Goal: Navigation & Orientation: Find specific page/section

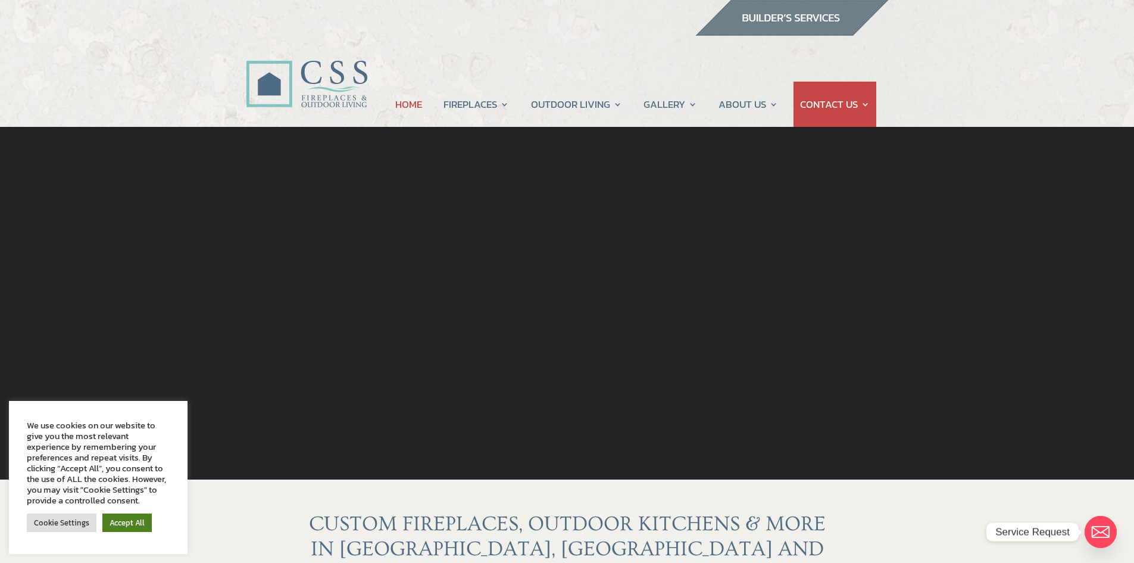
click at [131, 522] on link "Accept All" at bounding box center [126, 522] width 49 height 18
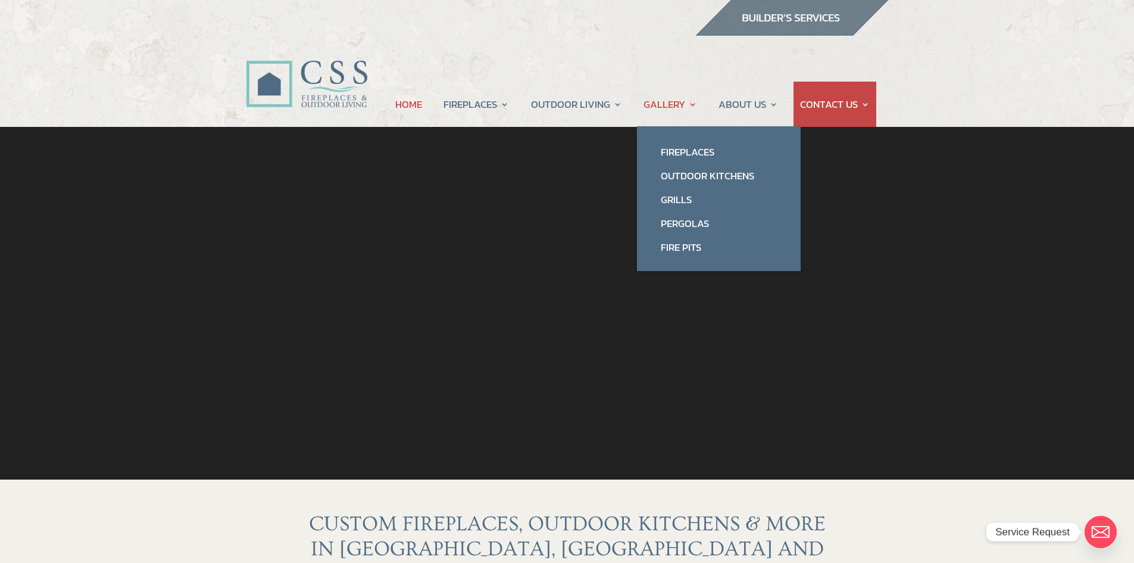
click at [684, 105] on link "GALLERY" at bounding box center [671, 104] width 54 height 45
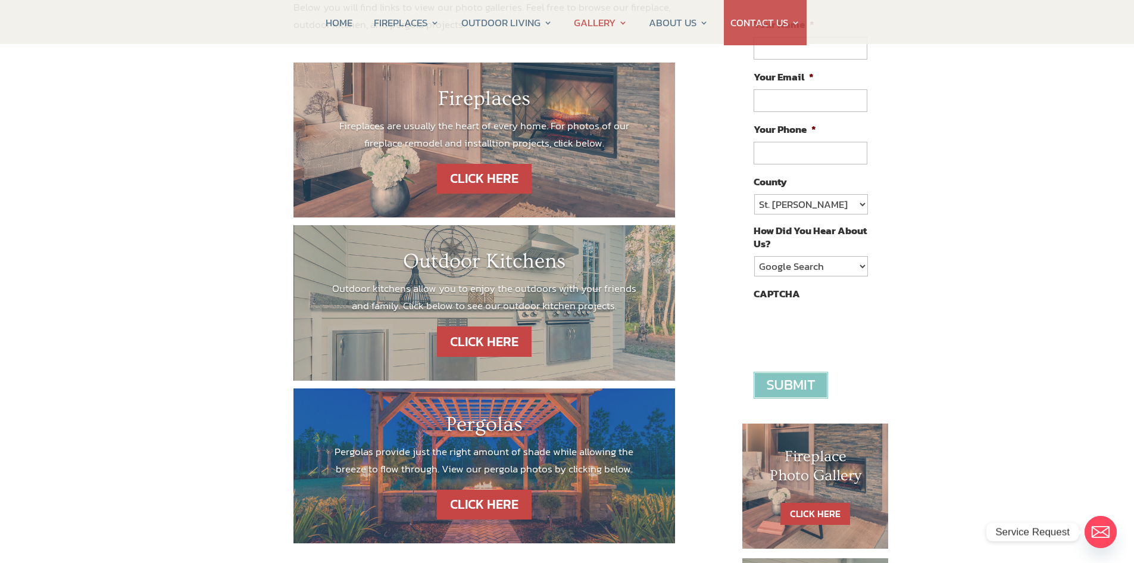
scroll to position [179, 0]
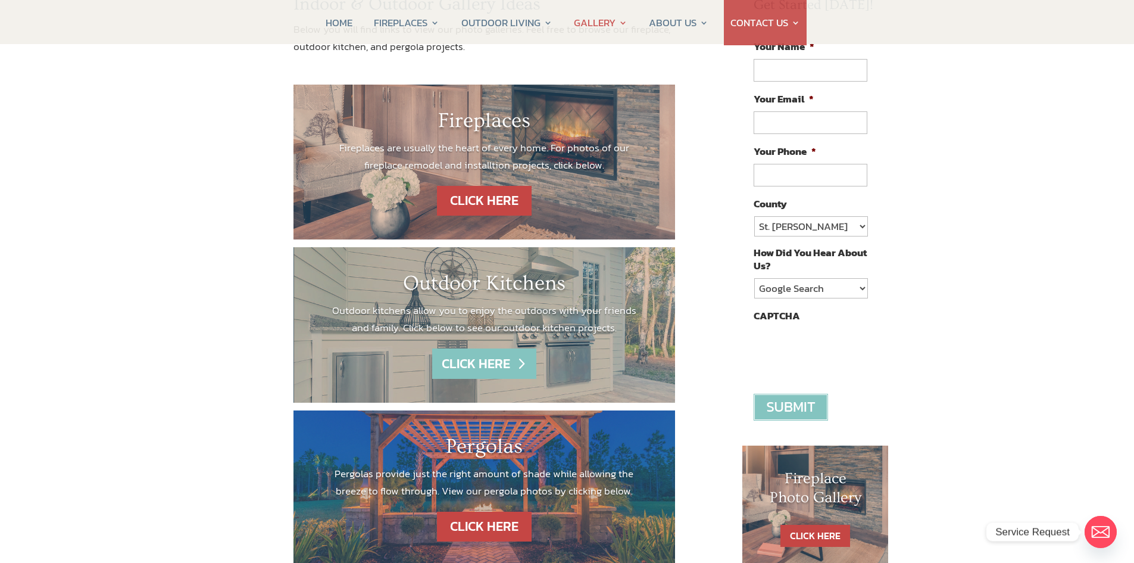
click at [458, 359] on link "CLICK HERE" at bounding box center [484, 363] width 104 height 30
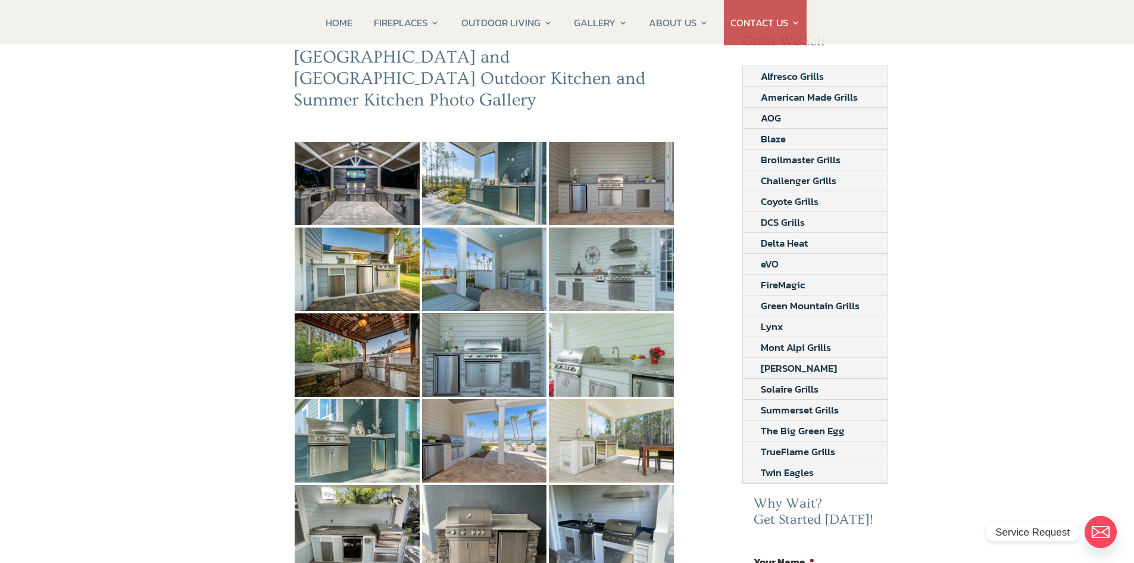
scroll to position [119, 0]
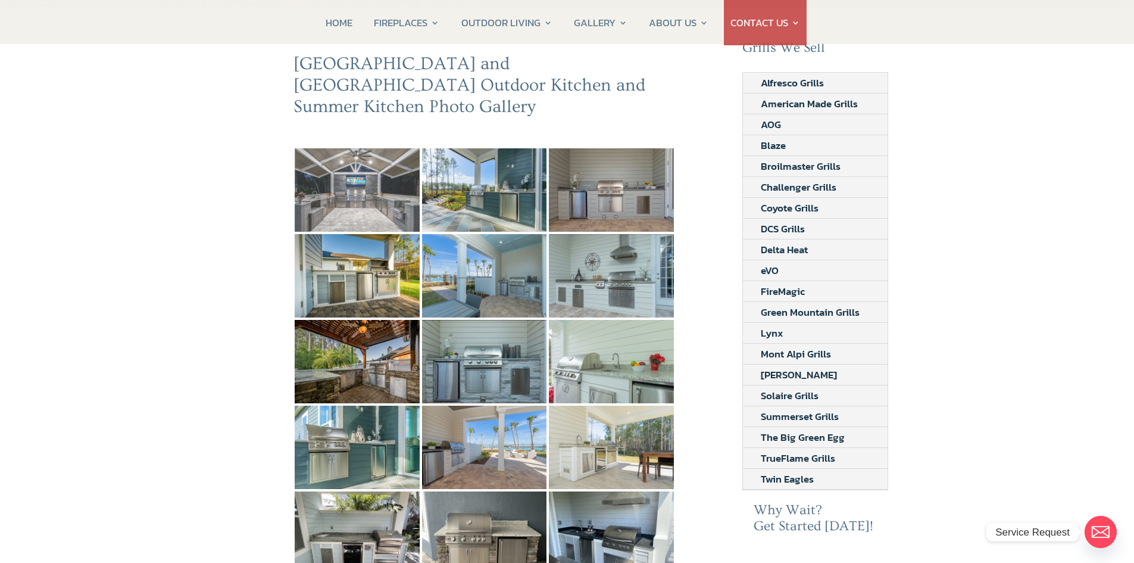
click at [364, 194] on img at bounding box center [357, 189] width 125 height 83
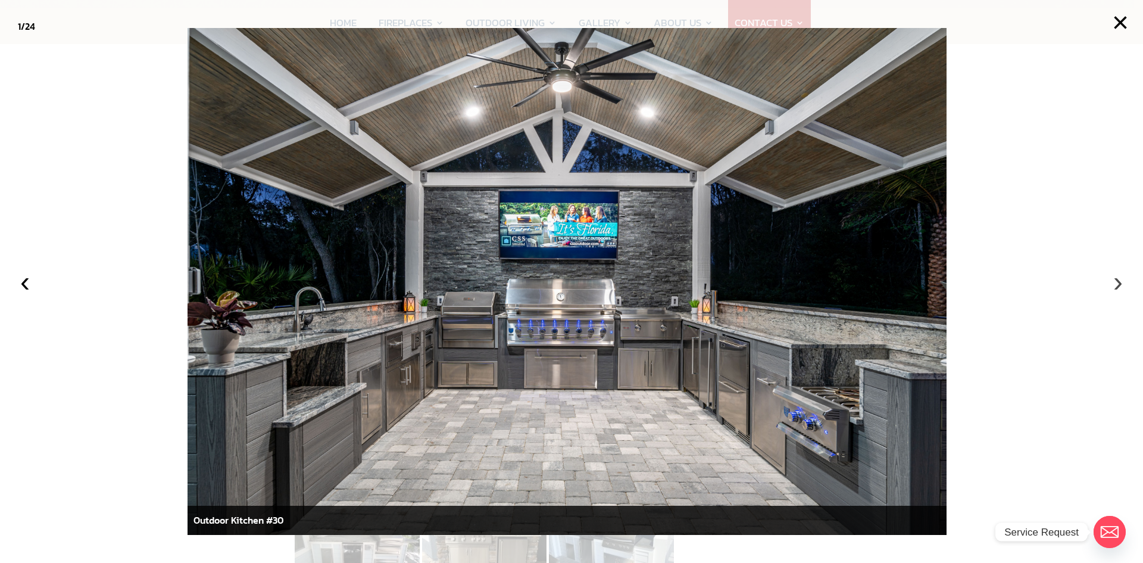
click at [1117, 283] on button "›" at bounding box center [1118, 282] width 26 height 26
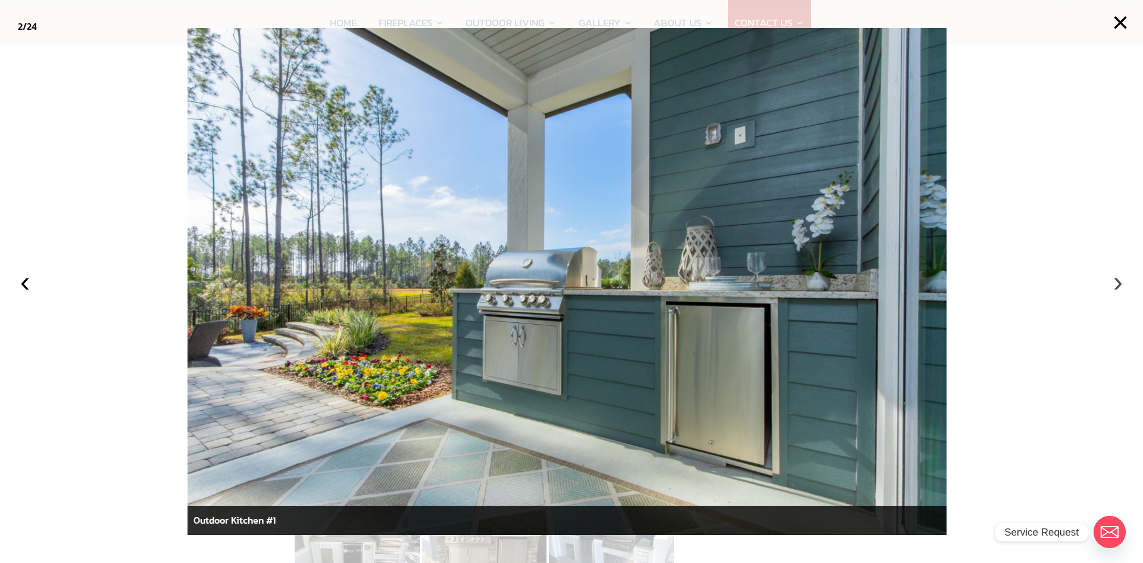
click at [1117, 283] on button "›" at bounding box center [1118, 282] width 26 height 26
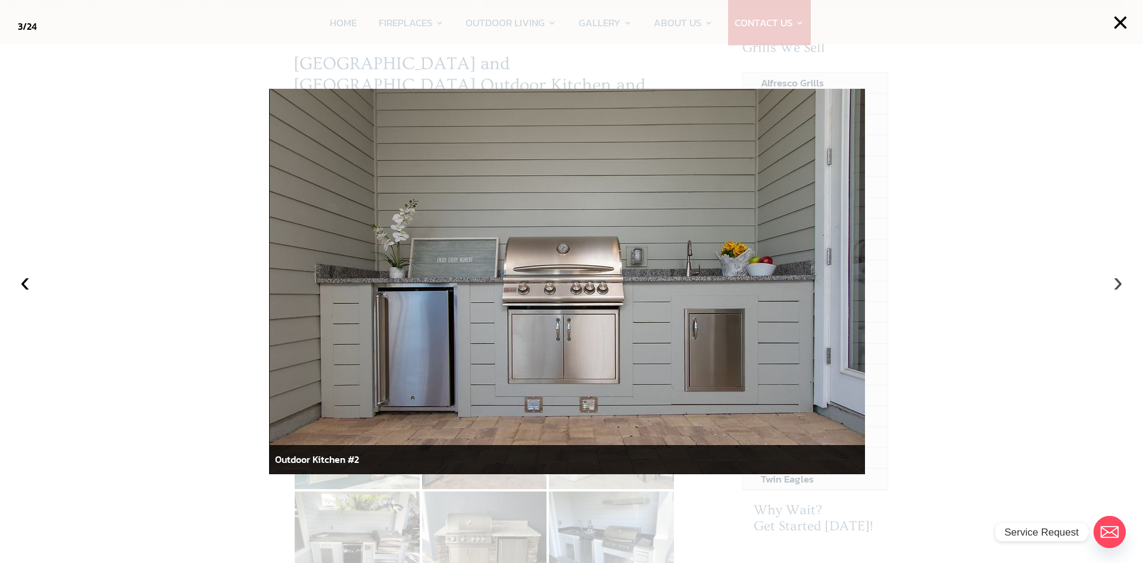
click at [1117, 283] on button "›" at bounding box center [1118, 282] width 26 height 26
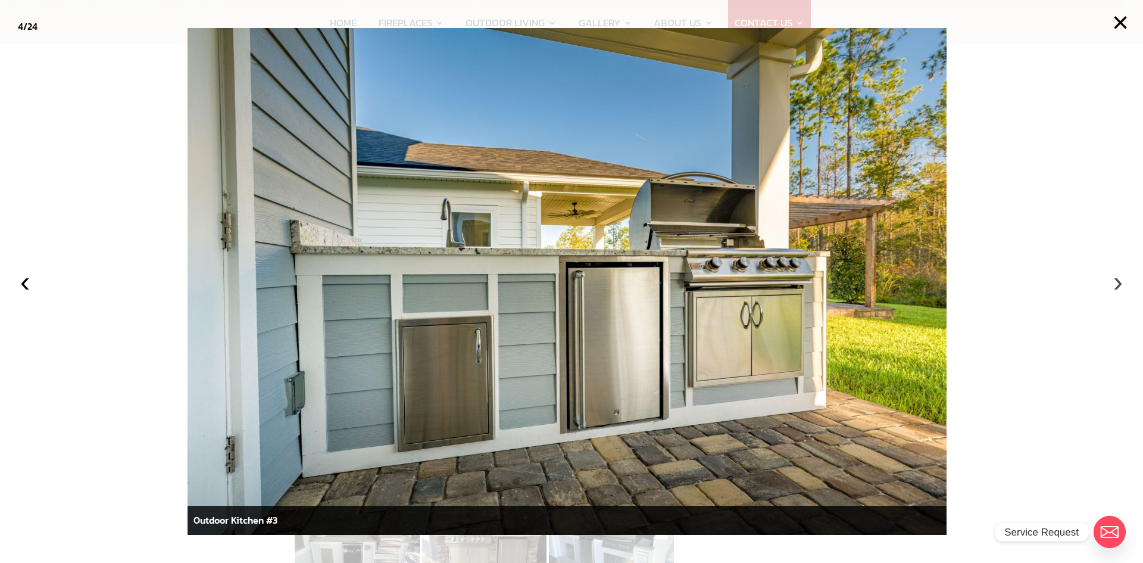
click at [1117, 283] on button "›" at bounding box center [1118, 282] width 26 height 26
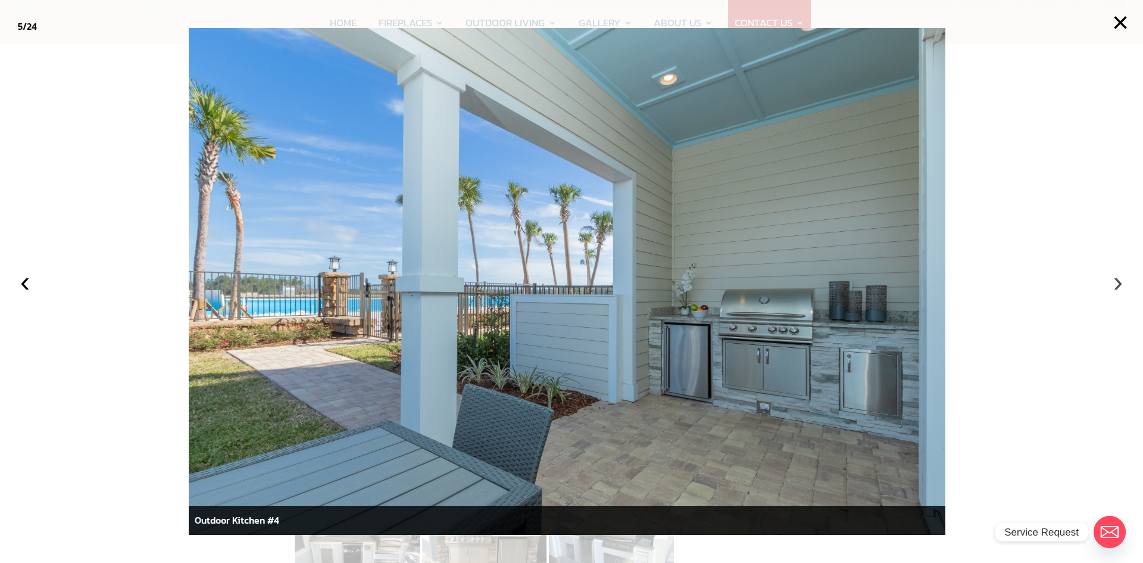
click at [1117, 283] on button "›" at bounding box center [1118, 282] width 26 height 26
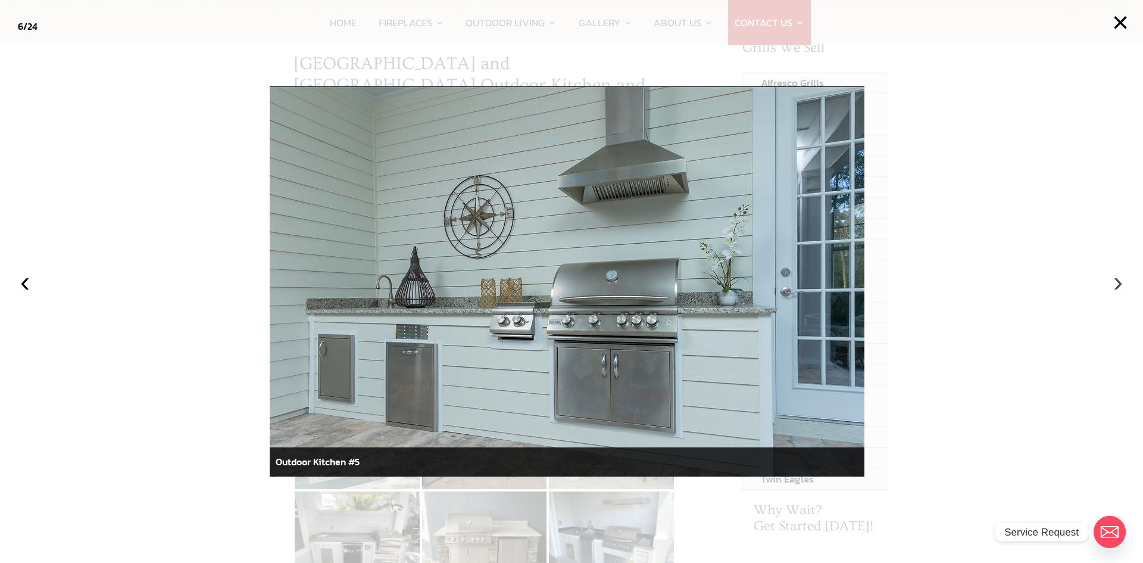
click at [1117, 283] on button "›" at bounding box center [1118, 282] width 26 height 26
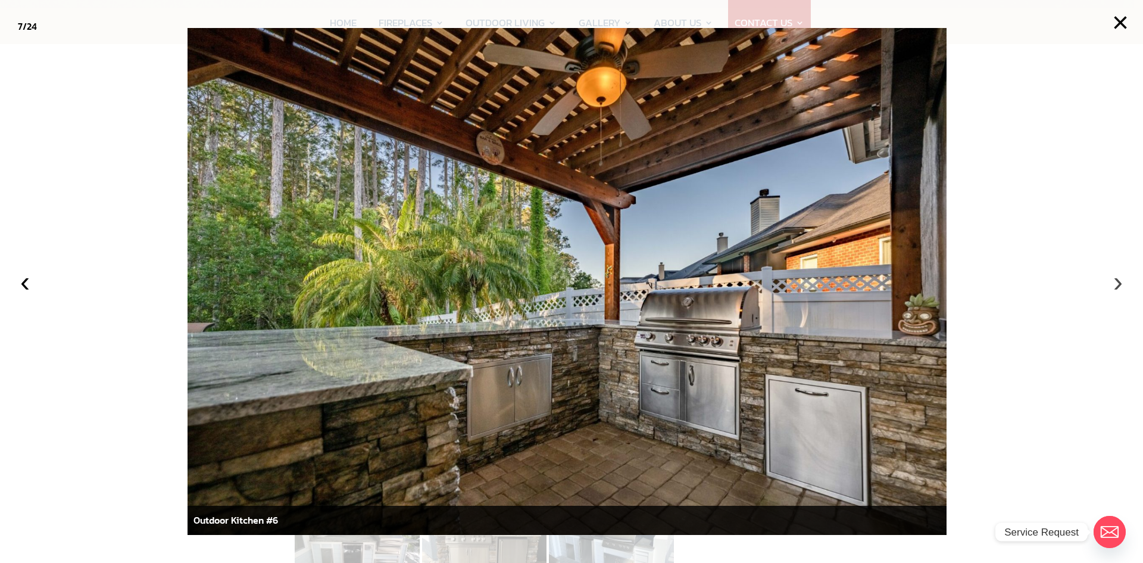
click at [1117, 283] on button "›" at bounding box center [1118, 282] width 26 height 26
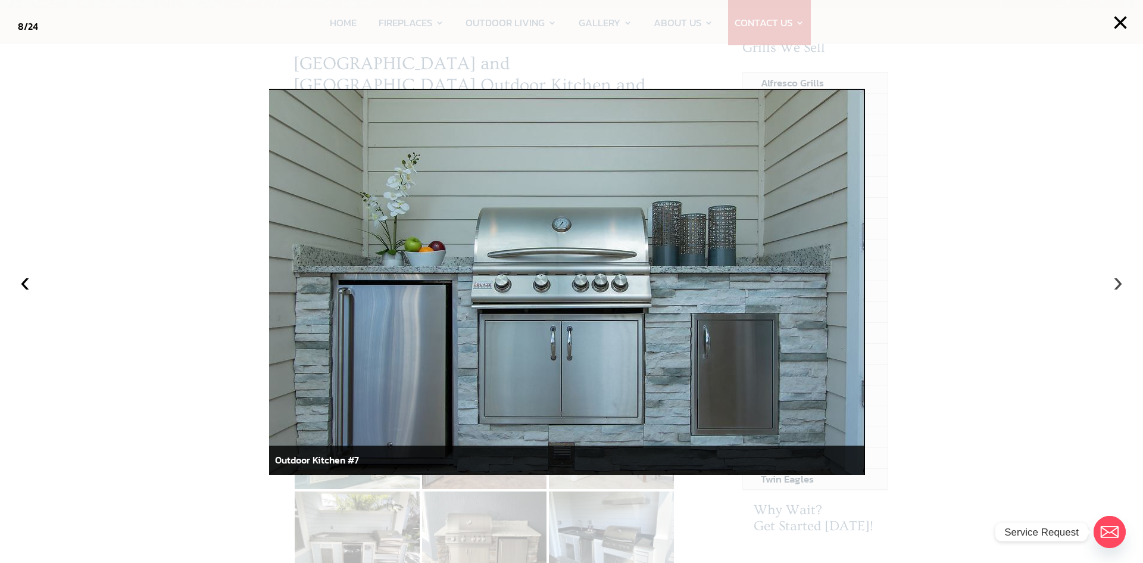
click at [1117, 283] on button "›" at bounding box center [1118, 282] width 26 height 26
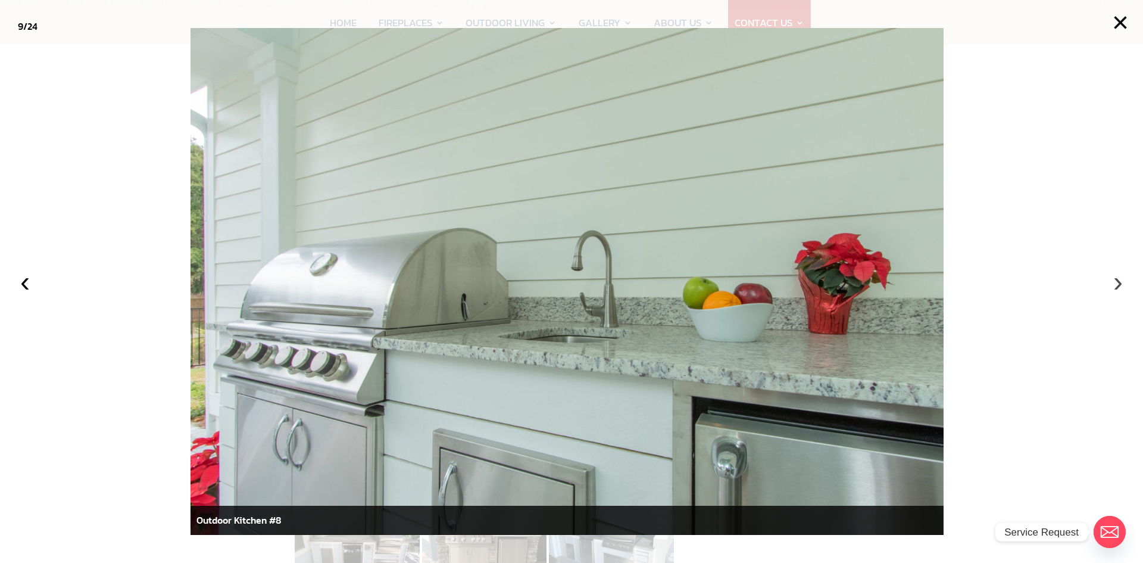
click at [1117, 283] on button "›" at bounding box center [1118, 282] width 26 height 26
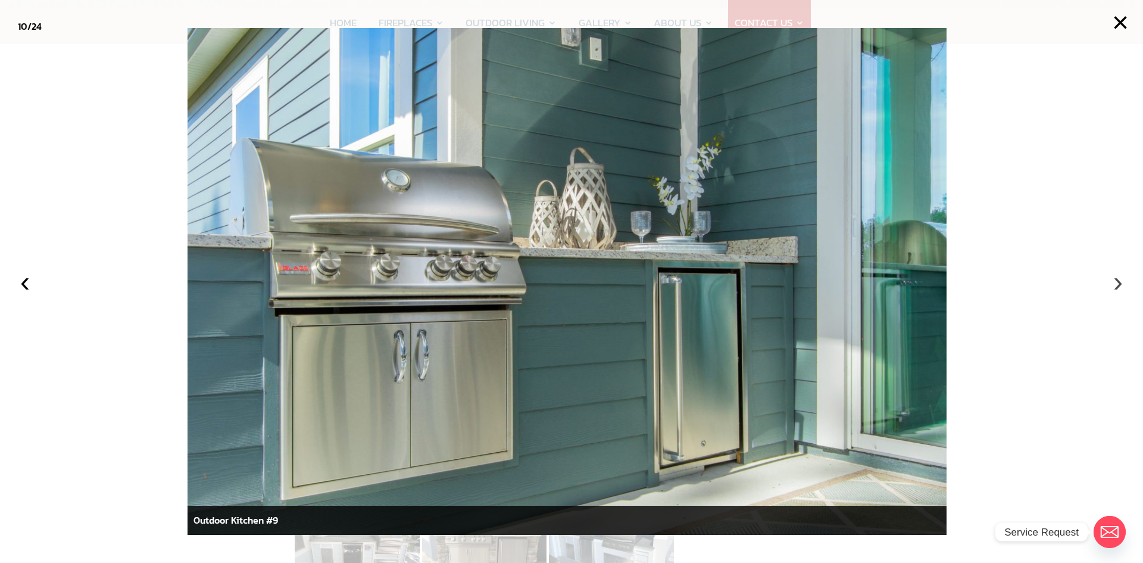
click at [1117, 283] on button "›" at bounding box center [1118, 282] width 26 height 26
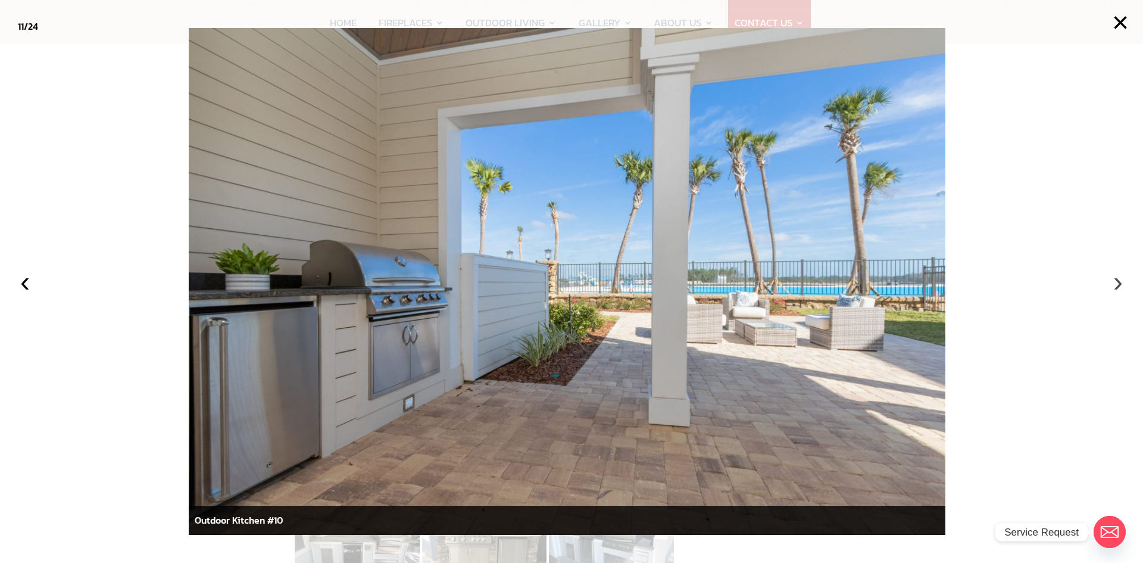
click at [1117, 283] on button "›" at bounding box center [1118, 282] width 26 height 26
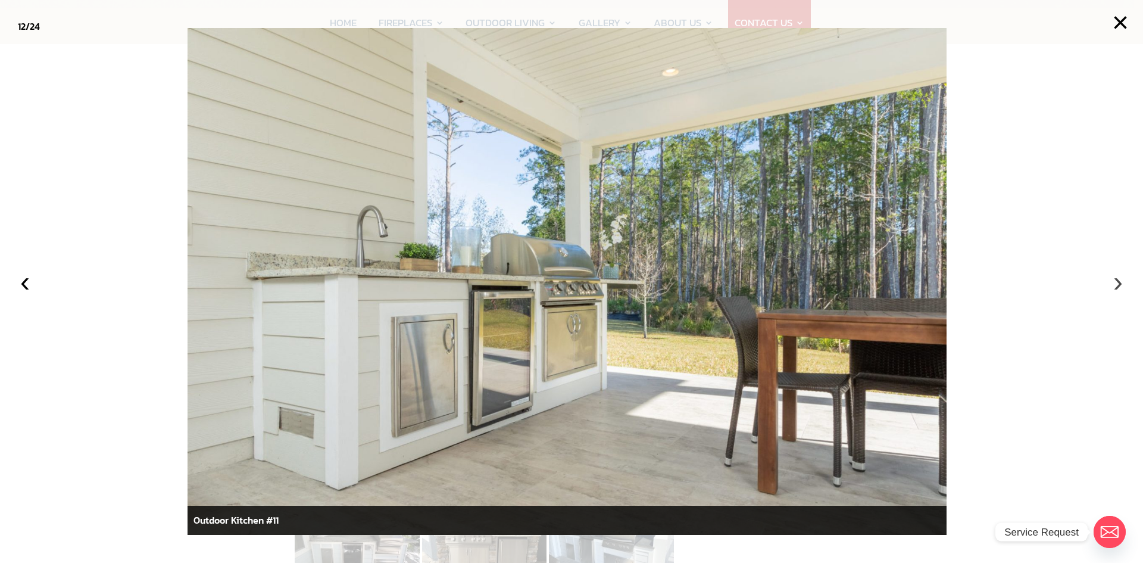
click at [1117, 283] on button "›" at bounding box center [1118, 282] width 26 height 26
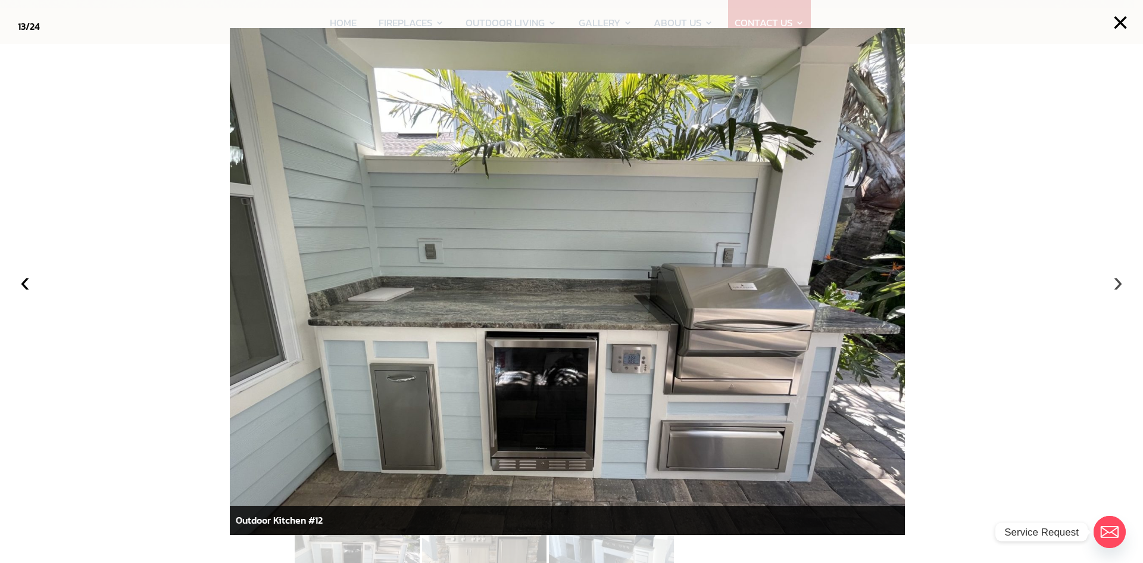
click at [1117, 283] on button "›" at bounding box center [1118, 282] width 26 height 26
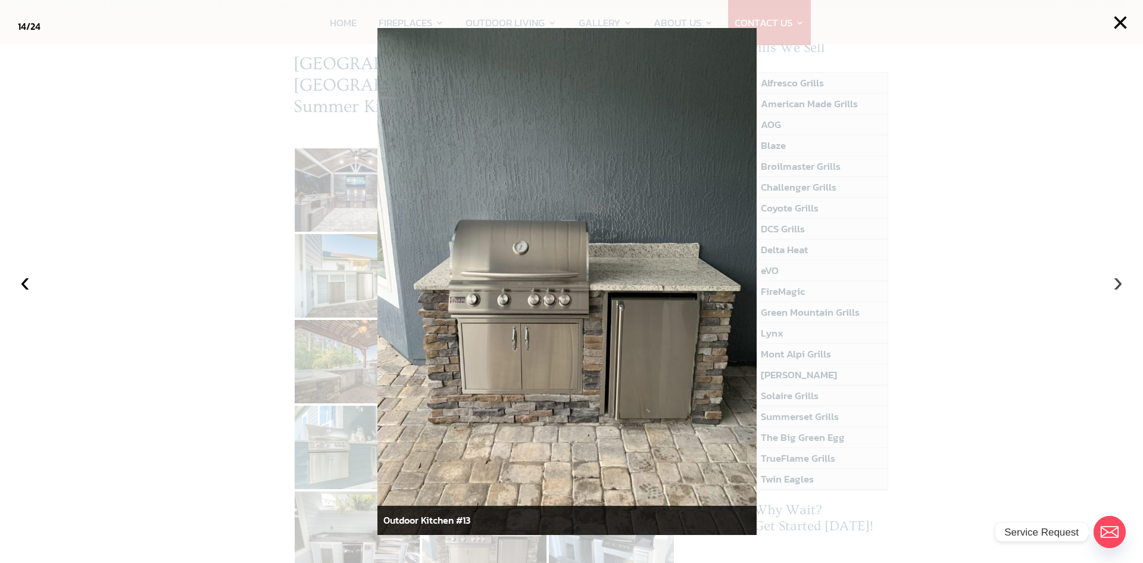
click at [1117, 282] on button "›" at bounding box center [1118, 282] width 26 height 26
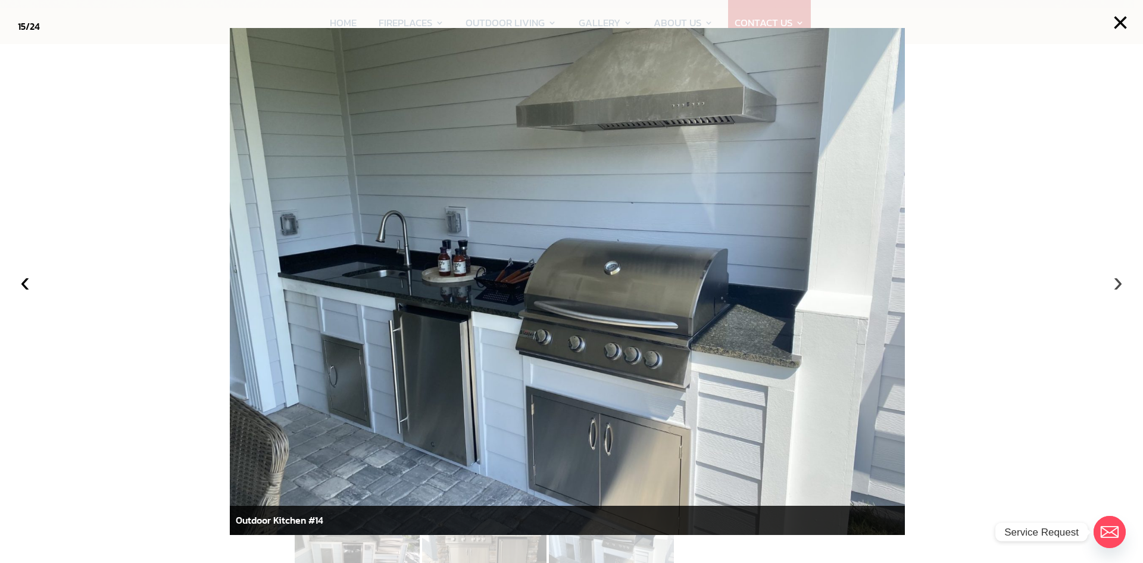
click at [1116, 282] on button "›" at bounding box center [1118, 282] width 26 height 26
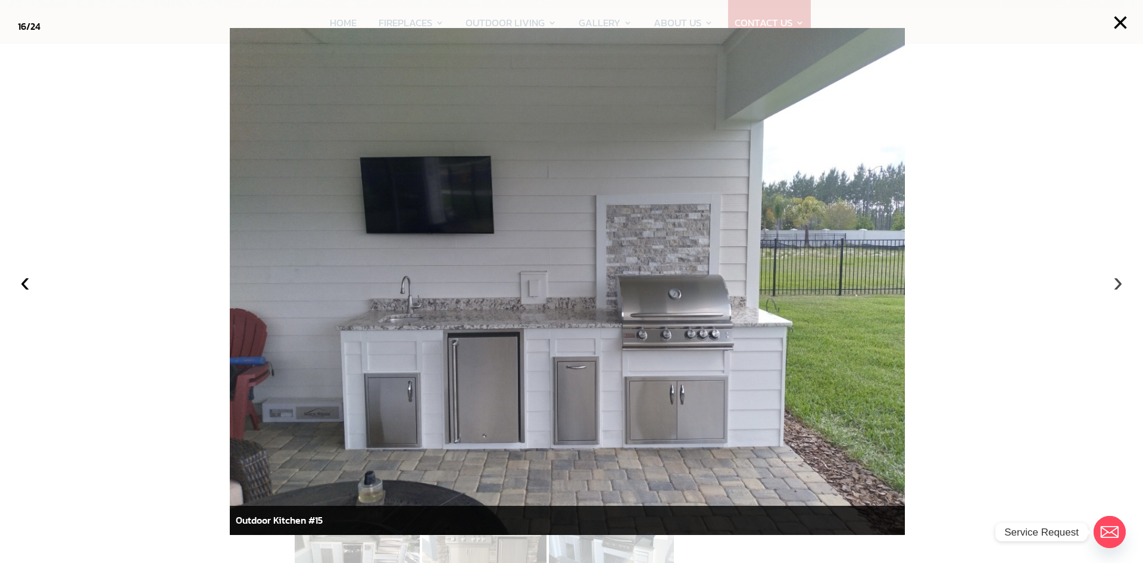
click at [1116, 282] on button "›" at bounding box center [1118, 282] width 26 height 26
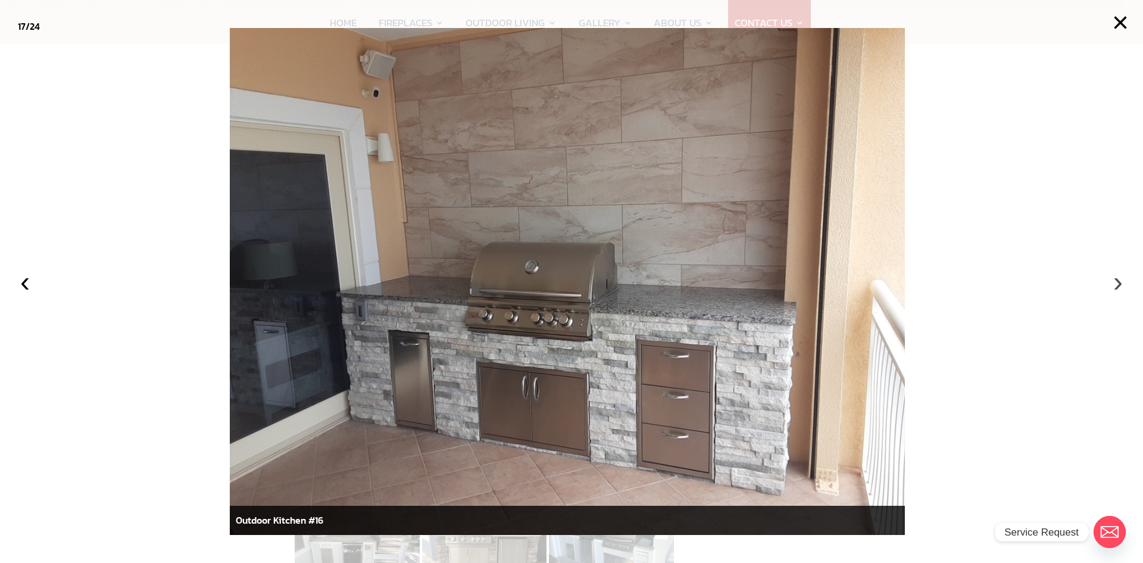
click at [1116, 282] on button "›" at bounding box center [1118, 282] width 26 height 26
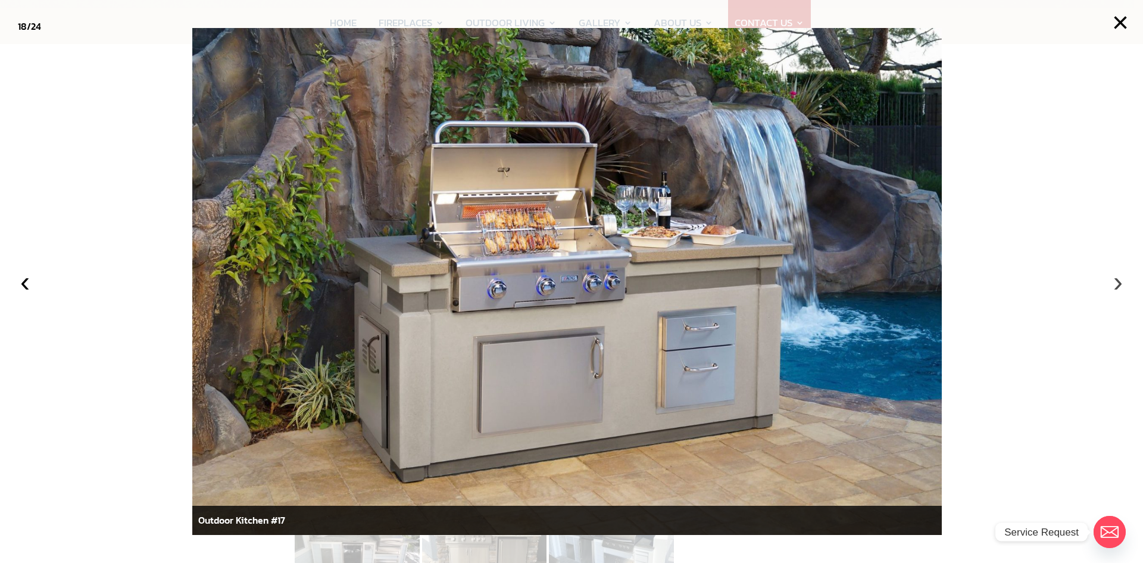
click at [1115, 282] on button "›" at bounding box center [1118, 282] width 26 height 26
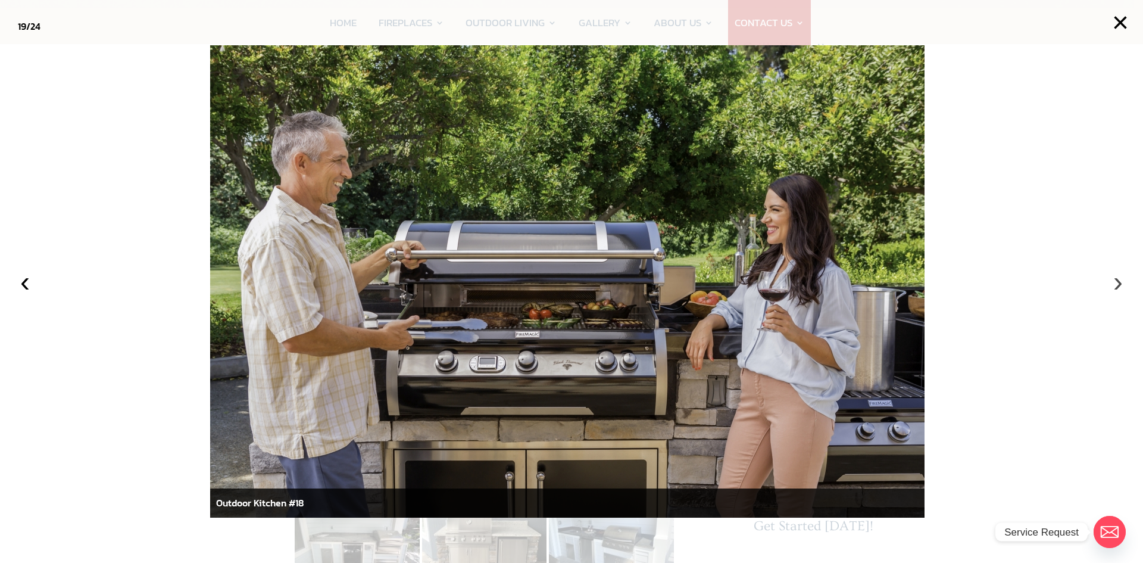
click at [1115, 282] on button "›" at bounding box center [1118, 282] width 26 height 26
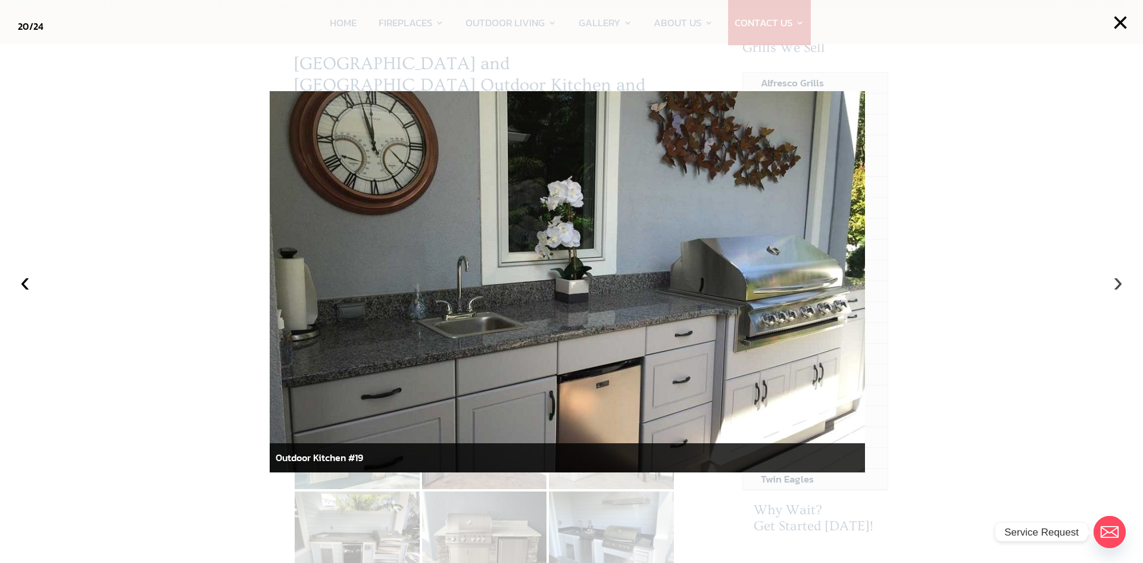
click at [1115, 282] on button "›" at bounding box center [1118, 282] width 26 height 26
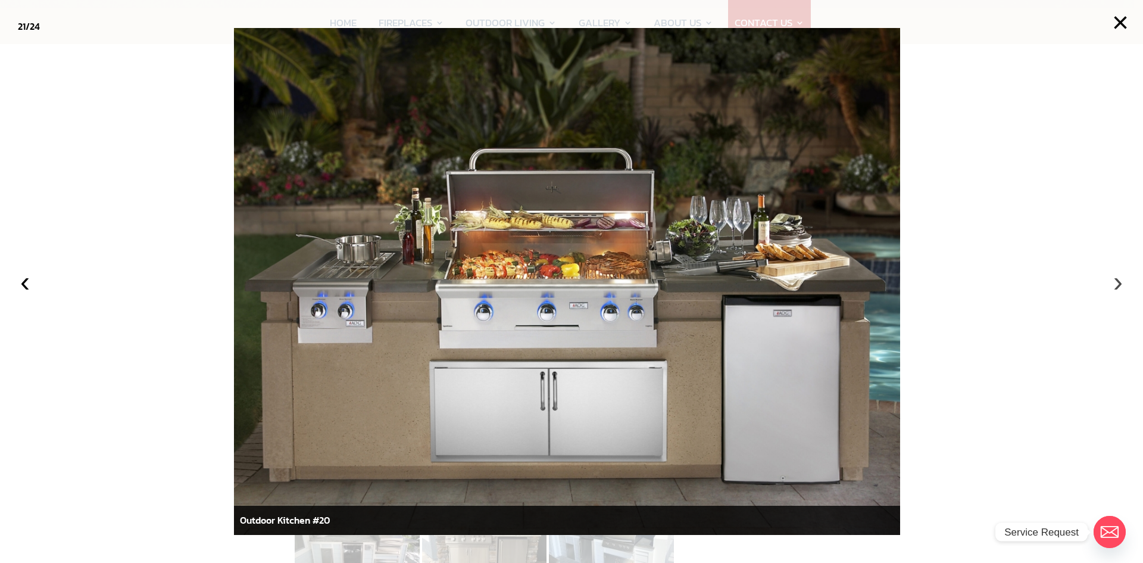
click at [1115, 282] on button "›" at bounding box center [1118, 282] width 26 height 26
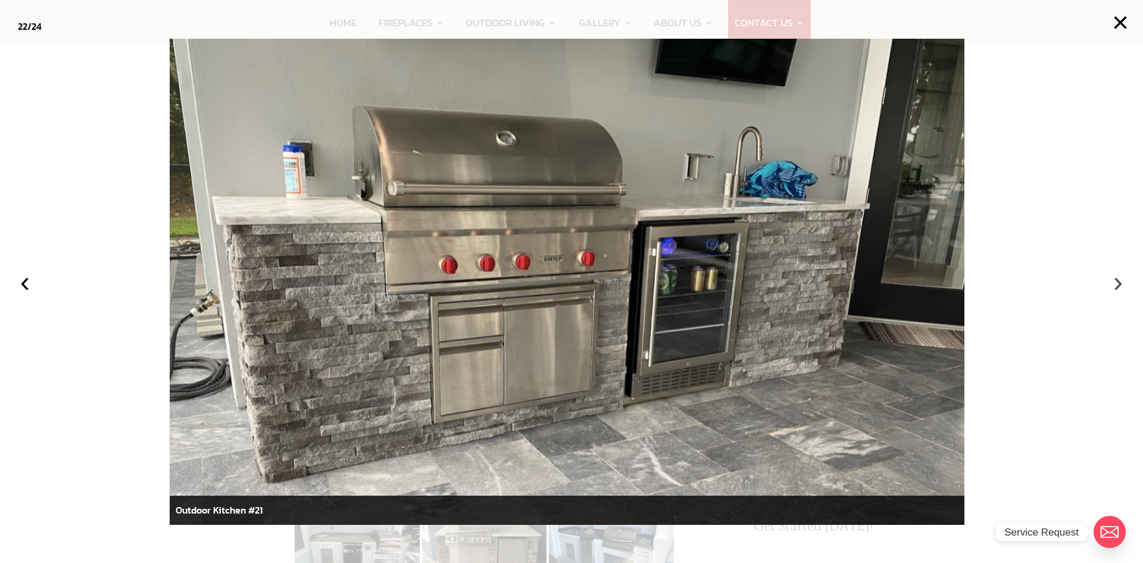
click at [1115, 282] on button "›" at bounding box center [1118, 282] width 26 height 26
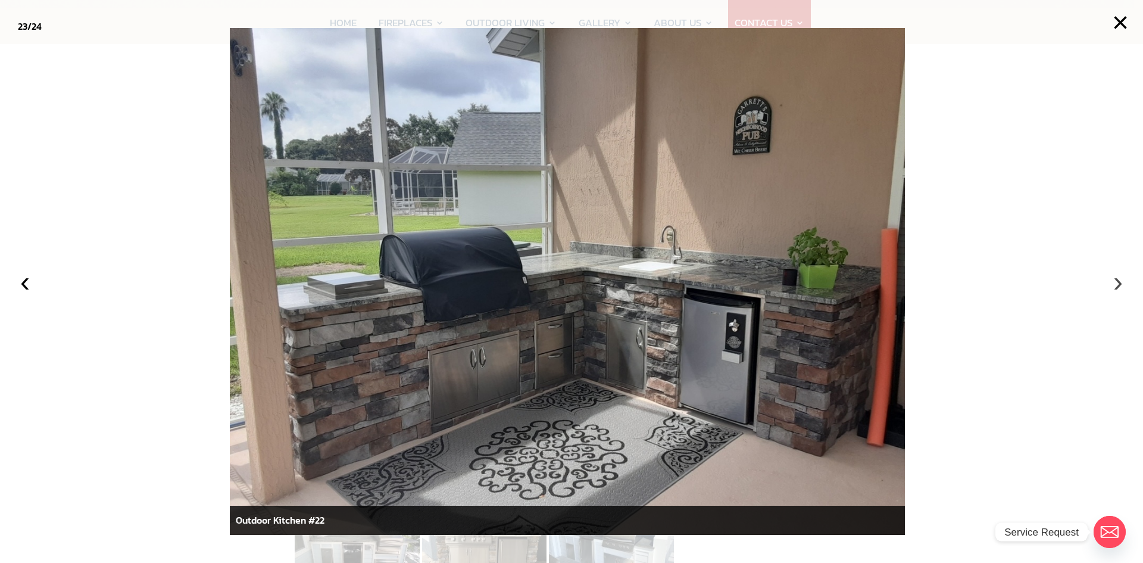
click at [1115, 282] on button "›" at bounding box center [1118, 282] width 26 height 26
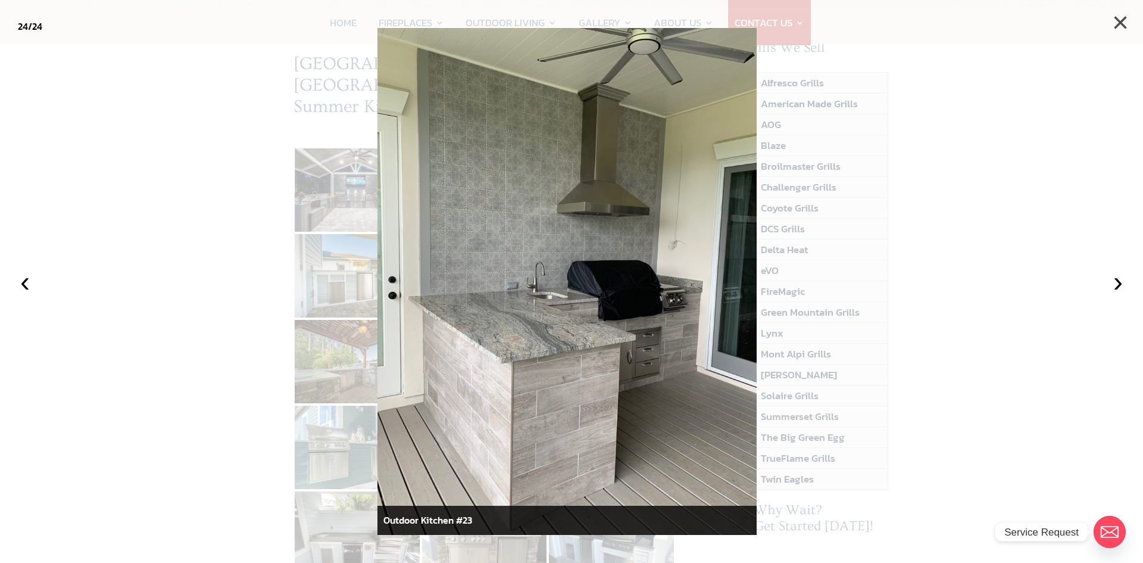
click at [1121, 20] on button "×" at bounding box center [1121, 23] width 26 height 26
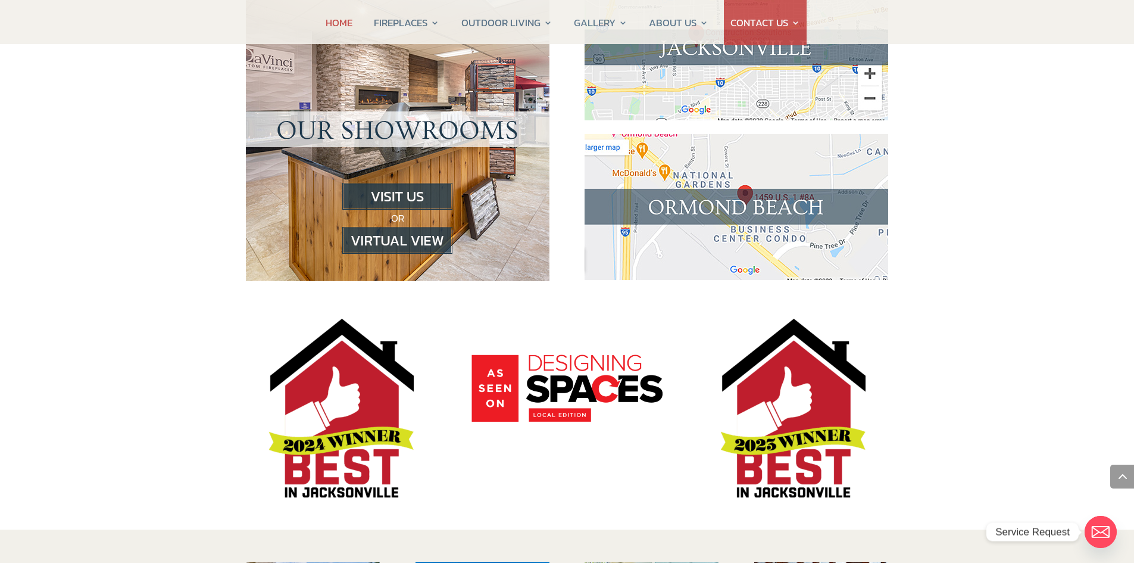
scroll to position [1251, 0]
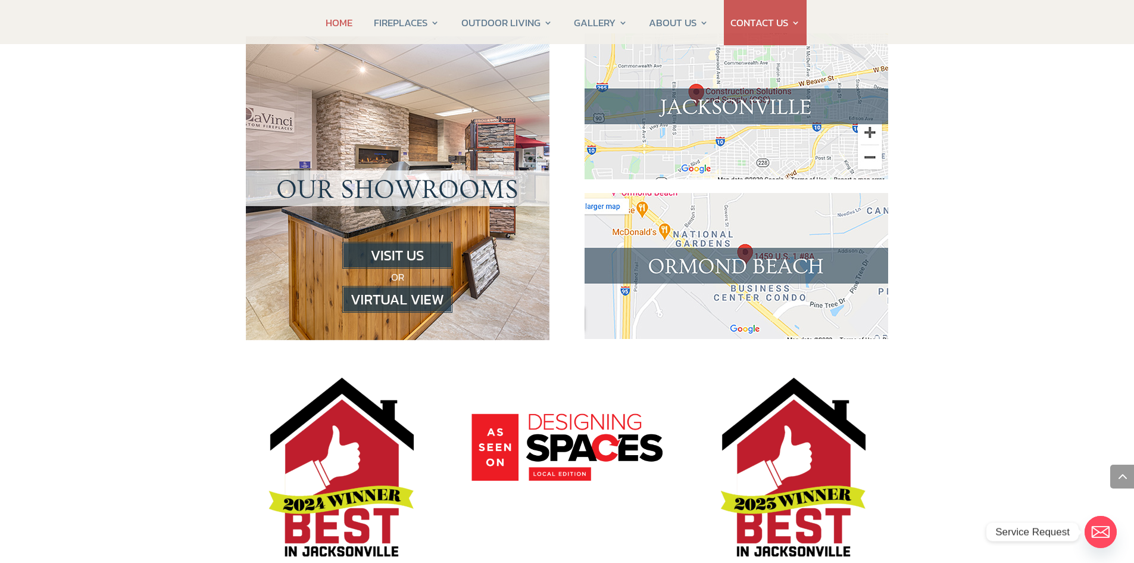
click at [383, 286] on img at bounding box center [397, 299] width 110 height 27
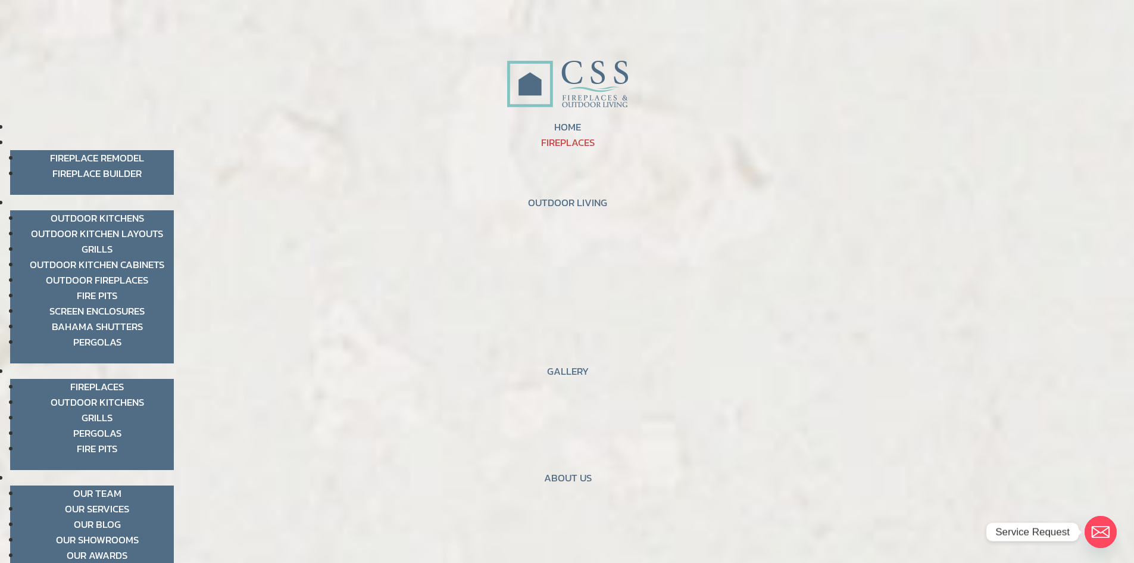
click at [549, 143] on link "FIREPLACES" at bounding box center [568, 142] width 54 height 15
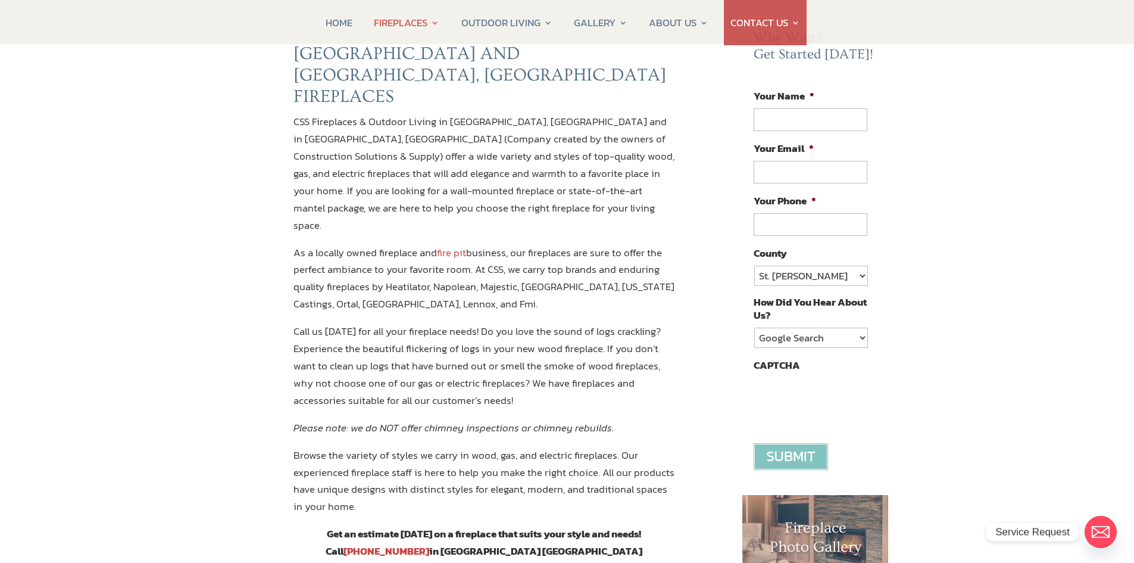
scroll to position [119, 0]
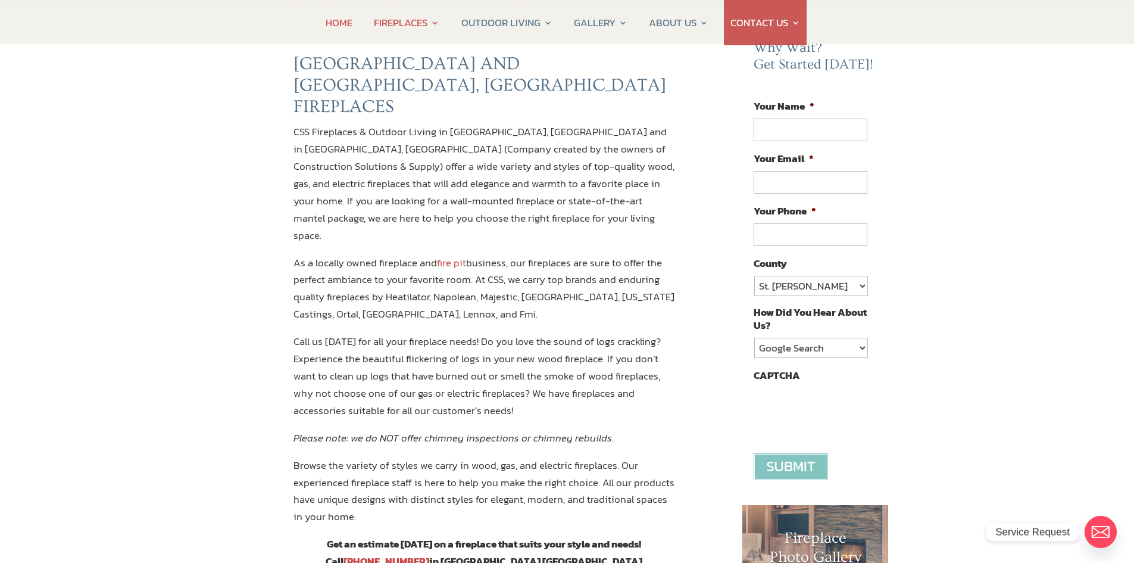
click at [333, 20] on link "HOME" at bounding box center [339, 22] width 27 height 45
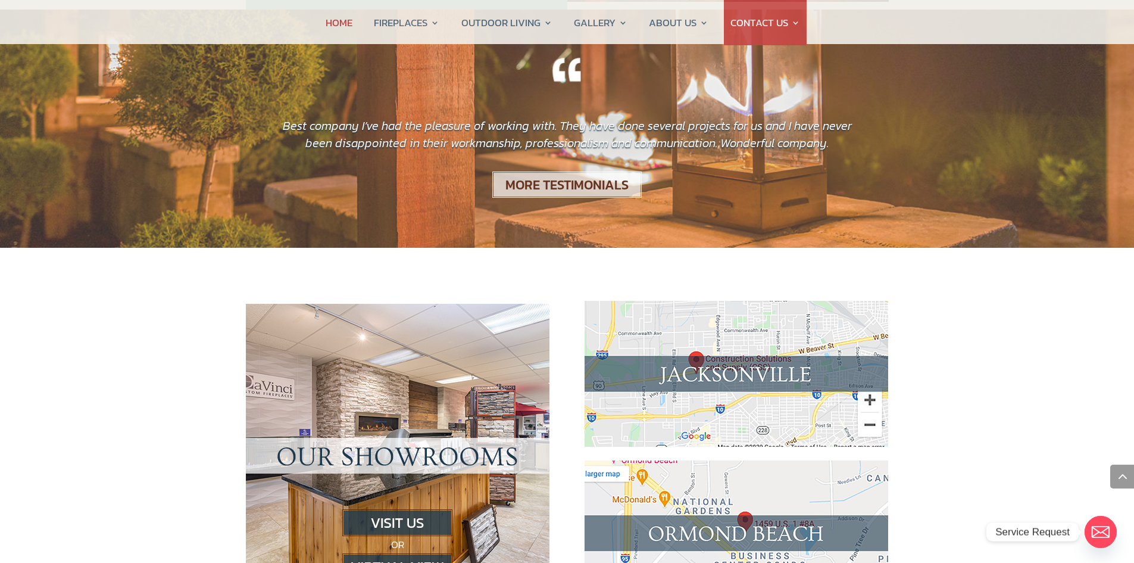
scroll to position [1012, 0]
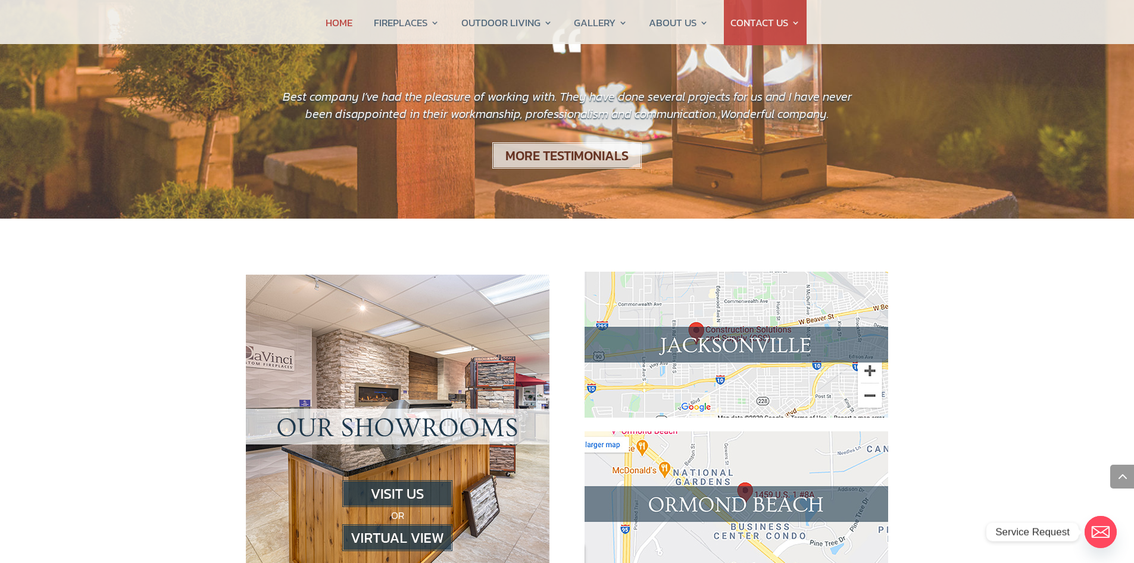
click at [413, 524] on img at bounding box center [397, 537] width 110 height 27
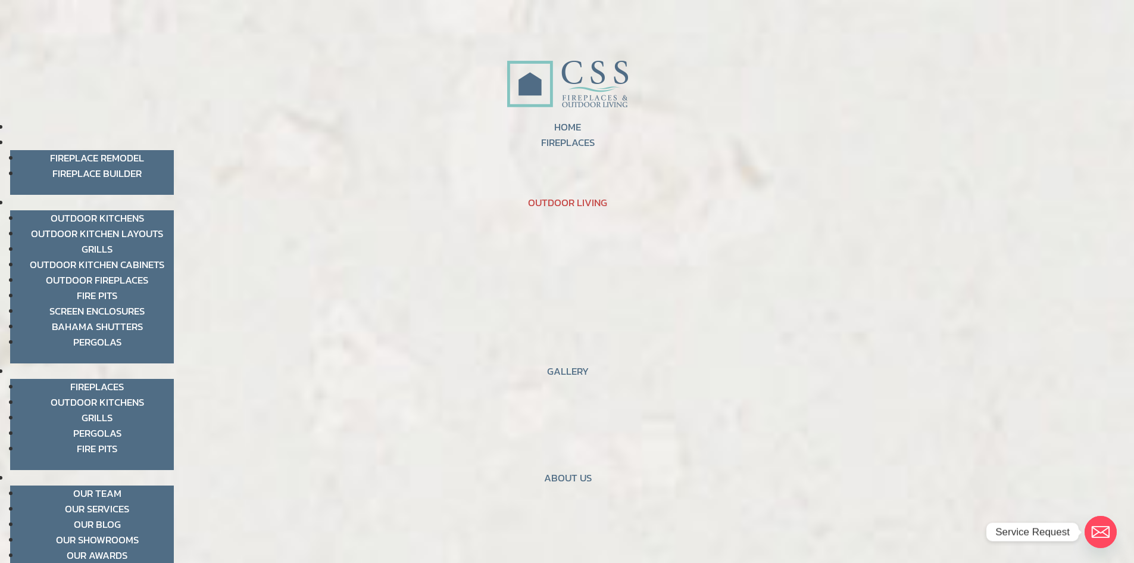
click at [113, 326] on link "Bahama Shutters" at bounding box center [97, 326] width 91 height 15
click at [102, 491] on link "Our Team" at bounding box center [97, 492] width 48 height 15
